Goal: Navigation & Orientation: Find specific page/section

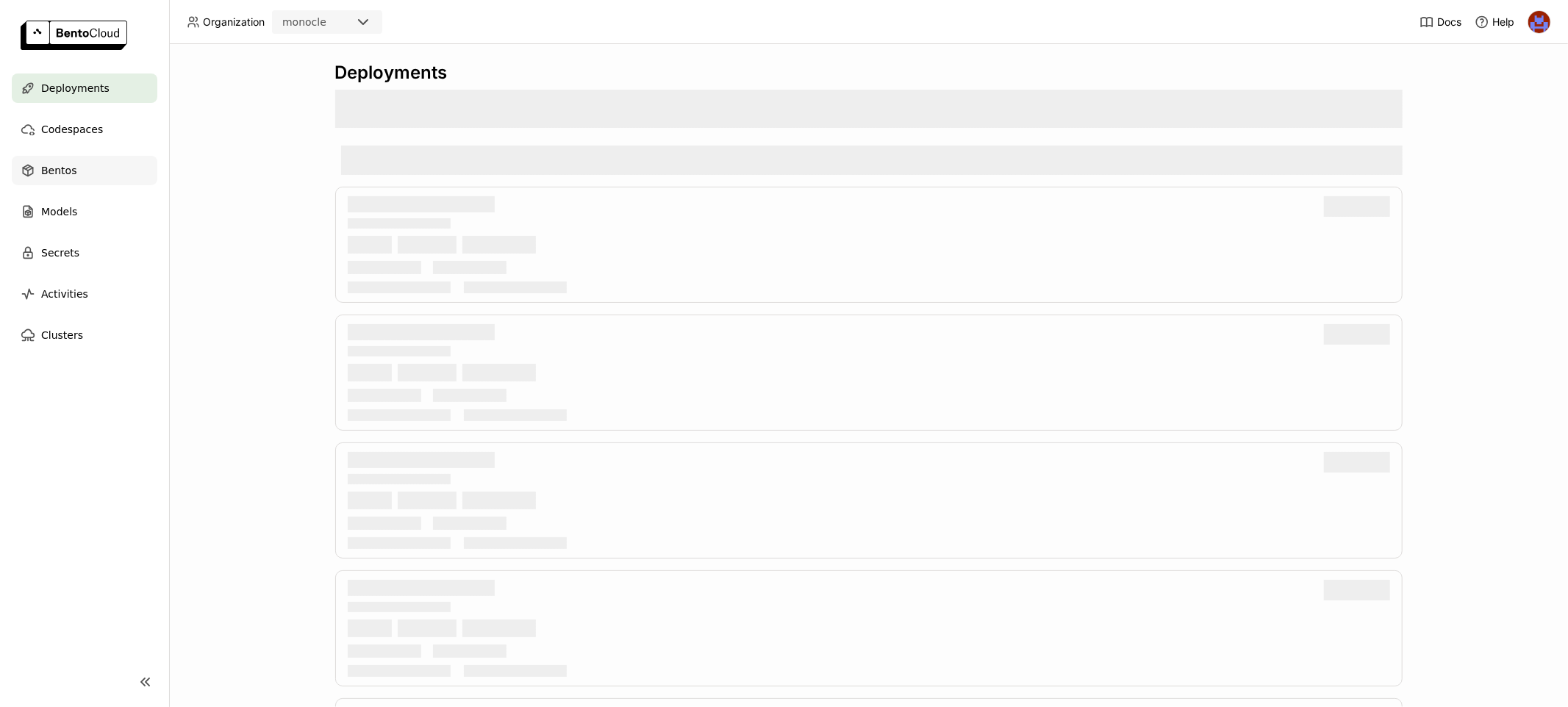
click at [64, 172] on span "Bentos" at bounding box center [59, 170] width 35 height 18
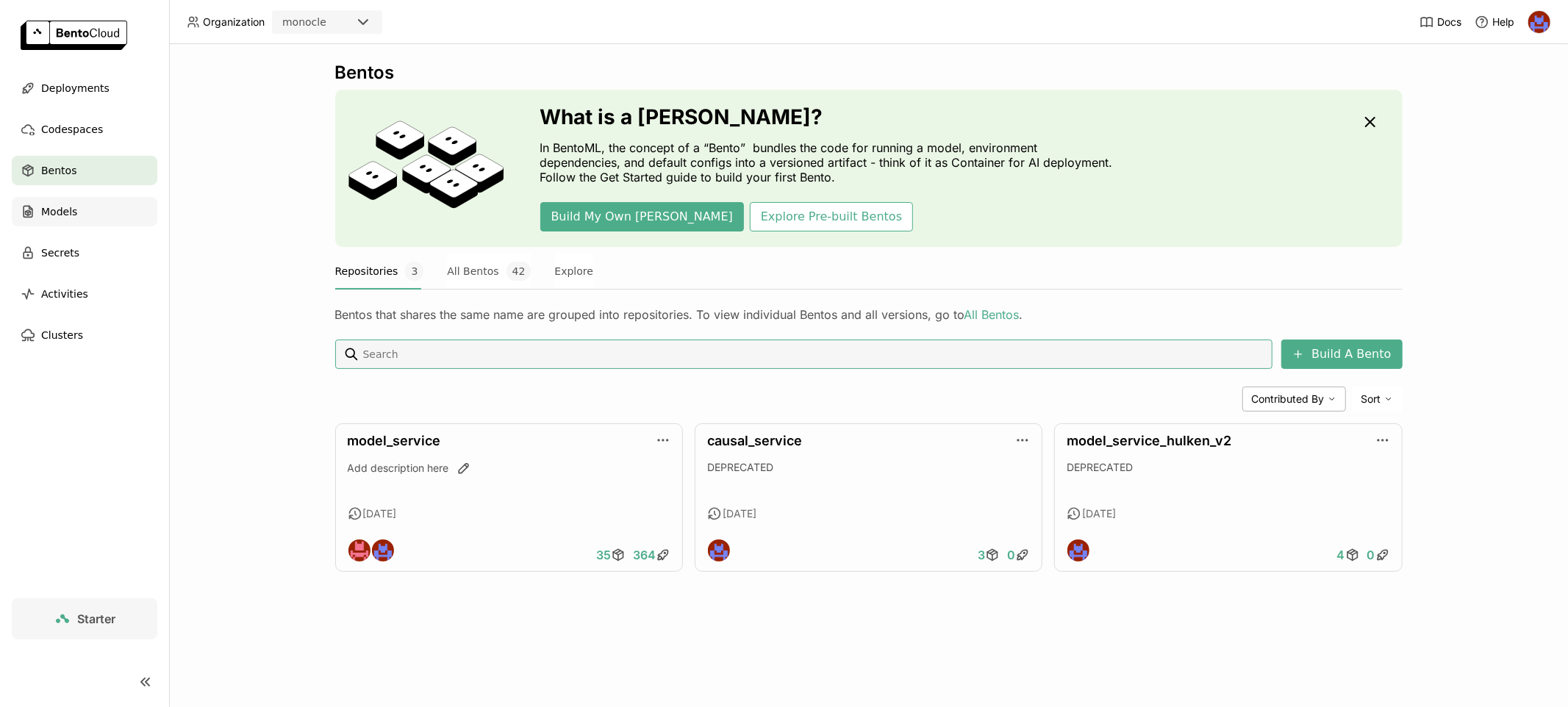
click at [74, 207] on span "Models" at bounding box center [59, 211] width 36 height 18
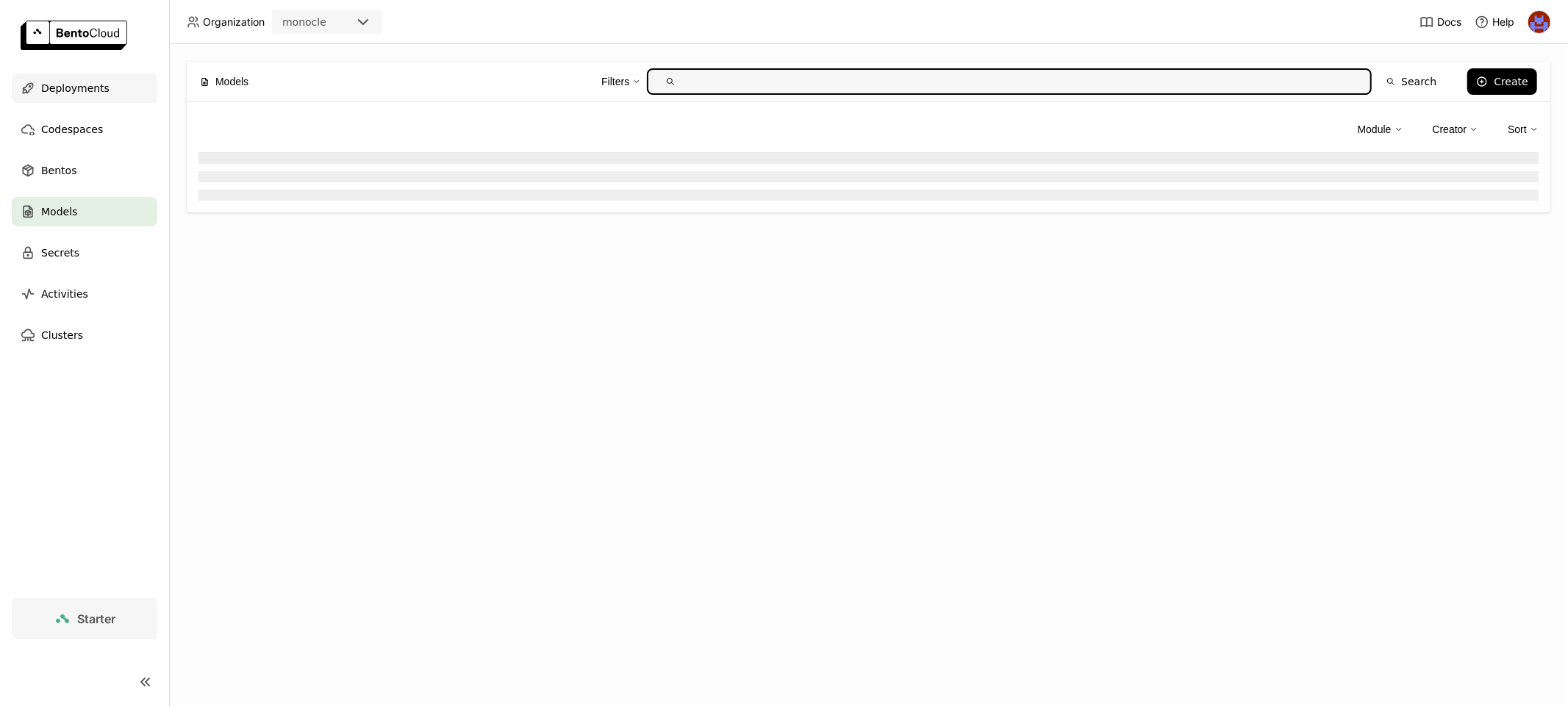
click at [89, 95] on span "Deployments" at bounding box center [75, 88] width 69 height 18
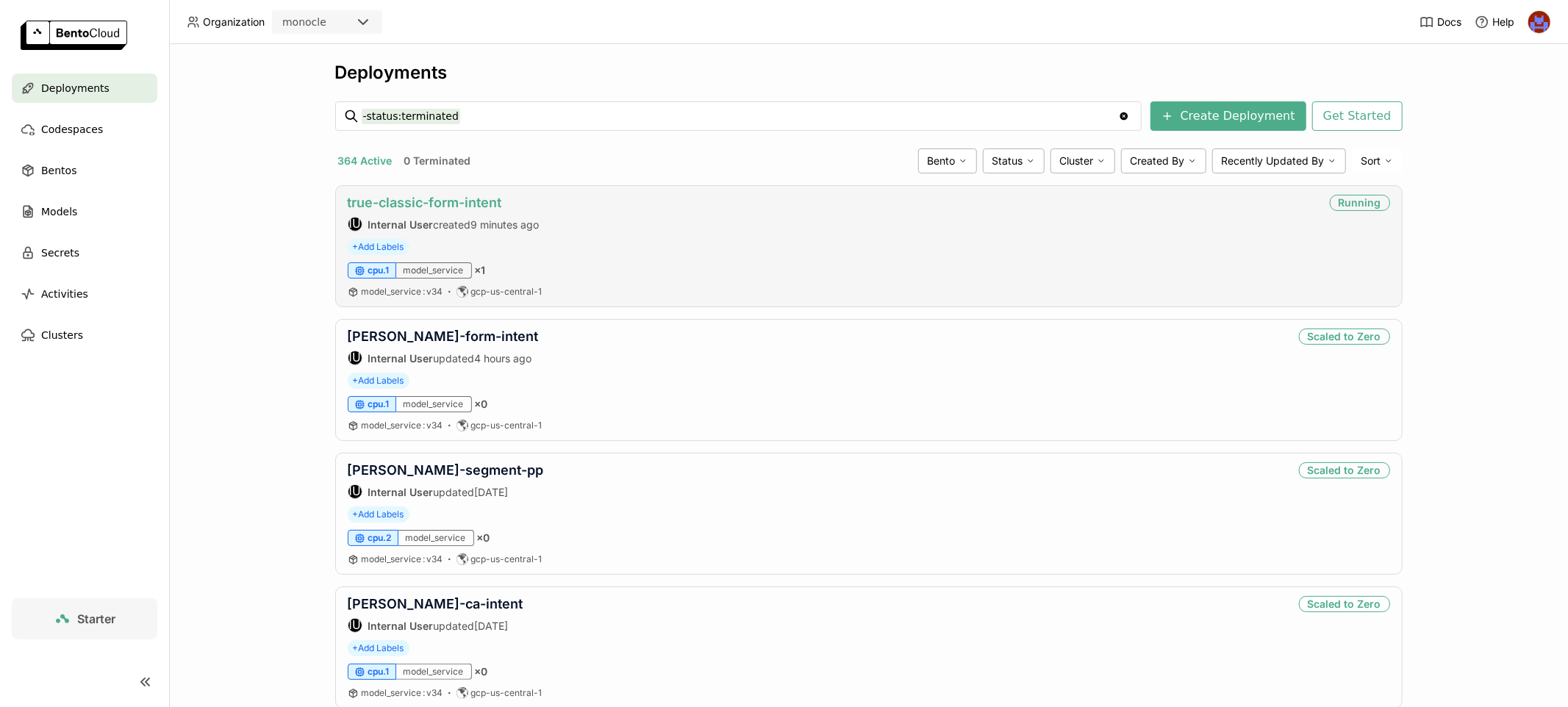
click at [467, 202] on link "true-classic-form-intent" at bounding box center [425, 202] width 154 height 15
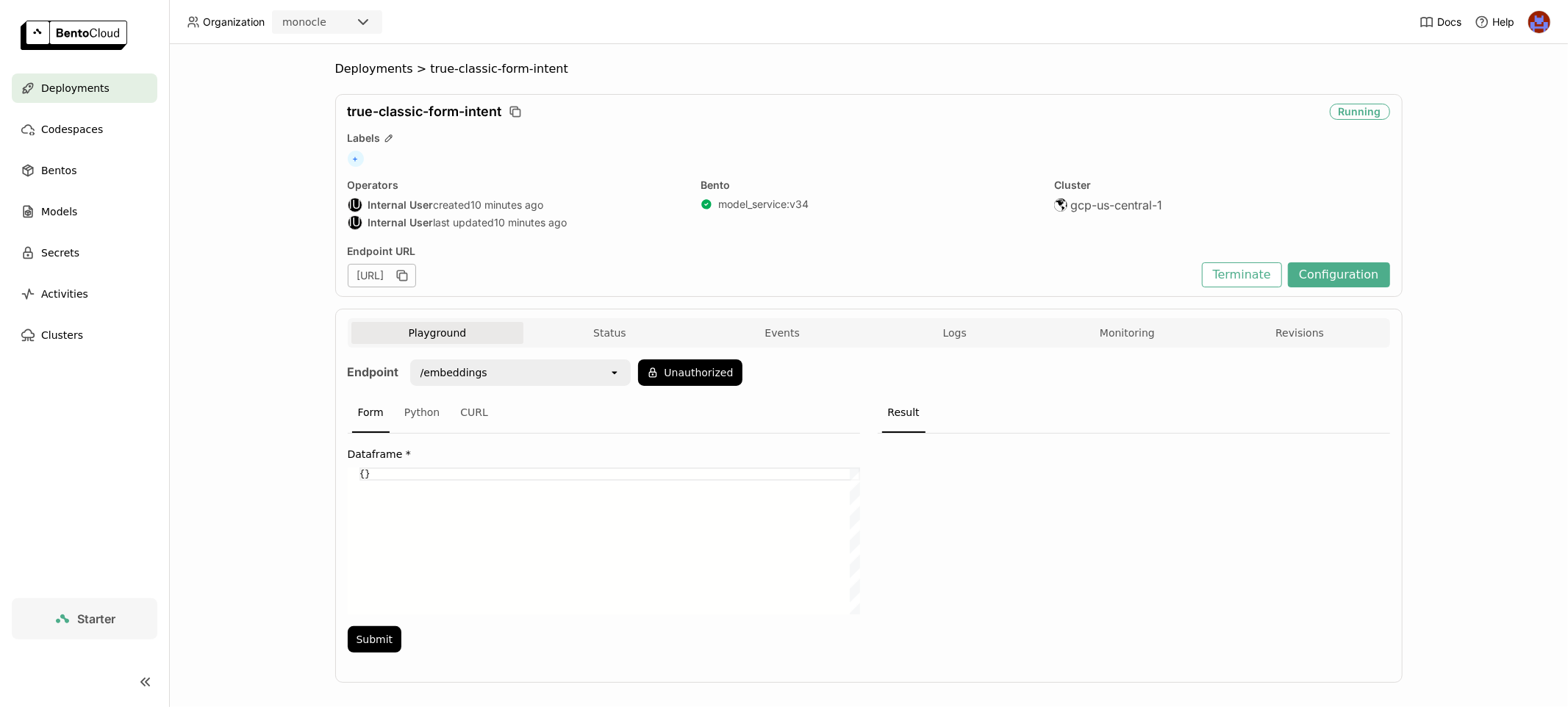
scroll to position [12, 0]
